Goal: Use online tool/utility: Utilize a website feature to perform a specific function

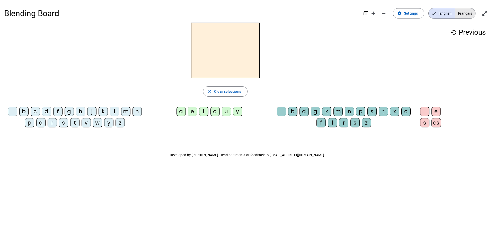
click at [462, 14] on span "Français" at bounding box center [465, 13] width 20 height 10
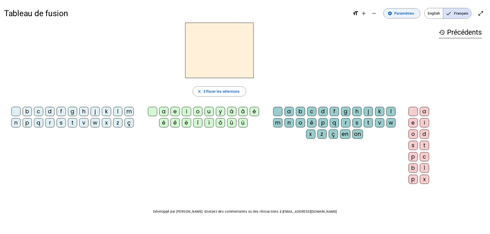
click at [403, 15] on span "Paramètres" at bounding box center [404, 13] width 20 height 6
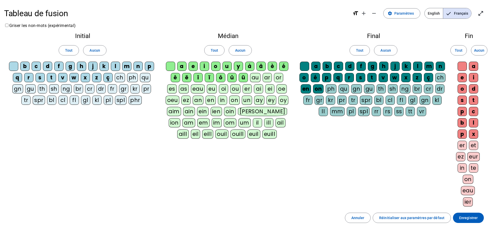
click at [178, 78] on div "ê" at bounding box center [175, 77] width 9 height 9
click at [187, 78] on div "ë" at bounding box center [186, 77] width 9 height 9
click at [198, 77] on div "î" at bounding box center [197, 77] width 9 height 9
click at [209, 80] on div "ï" at bounding box center [209, 77] width 9 height 9
click at [221, 78] on div "ô" at bounding box center [220, 77] width 9 height 9
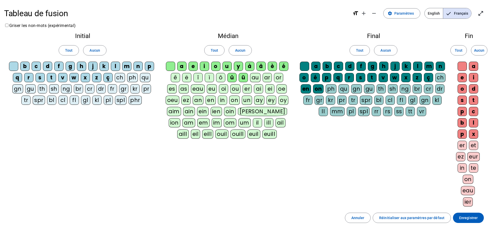
click at [233, 78] on div "û" at bounding box center [231, 77] width 9 height 9
click at [244, 77] on div "ü" at bounding box center [243, 77] width 9 height 9
click at [240, 68] on div "y" at bounding box center [238, 66] width 9 height 9
click at [252, 67] on div "à" at bounding box center [249, 66] width 9 height 9
click at [261, 66] on div "â" at bounding box center [261, 66] width 9 height 9
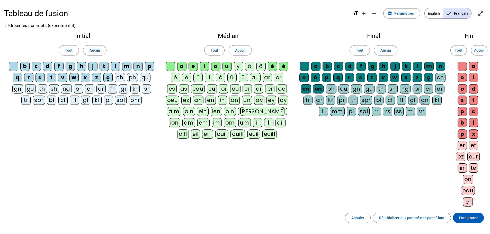
click at [274, 67] on div "è" at bounding box center [272, 66] width 9 height 9
click at [284, 64] on div "é" at bounding box center [283, 66] width 9 height 9
click at [317, 78] on div "é" at bounding box center [315, 77] width 9 height 9
click at [329, 66] on div "b" at bounding box center [327, 66] width 9 height 9
click at [339, 66] on div "c" at bounding box center [338, 66] width 9 height 9
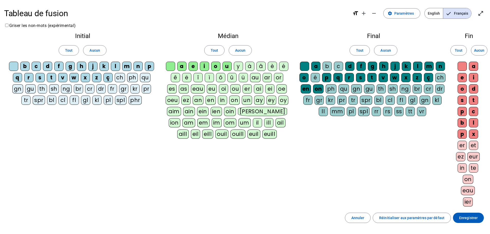
click at [363, 67] on div "f" at bounding box center [361, 66] width 9 height 9
click at [375, 67] on div "g" at bounding box center [372, 66] width 9 height 9
click at [385, 67] on div "h" at bounding box center [383, 66] width 9 height 9
click at [408, 65] on div "k" at bounding box center [406, 66] width 9 height 9
click at [442, 67] on div "n" at bounding box center [440, 66] width 9 height 9
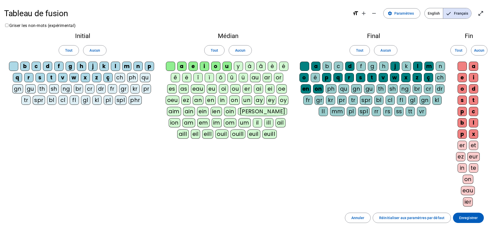
click at [429, 80] on div "ç" at bounding box center [428, 77] width 9 height 9
click at [418, 80] on div "z" at bounding box center [417, 77] width 9 height 9
click at [406, 79] on div "x" at bounding box center [405, 77] width 9 height 9
click at [396, 79] on div "w" at bounding box center [394, 77] width 9 height 9
click at [385, 78] on div "v" at bounding box center [383, 77] width 9 height 9
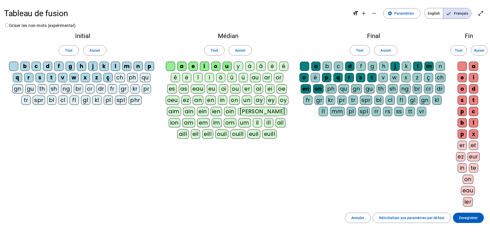
click at [372, 79] on div "t" at bounding box center [371, 77] width 9 height 9
click at [373, 79] on div "t" at bounding box center [371, 77] width 9 height 9
click at [362, 78] on div "s" at bounding box center [360, 77] width 9 height 9
click at [349, 79] on div "r" at bounding box center [349, 77] width 9 height 9
click at [337, 78] on div "q" at bounding box center [337, 77] width 9 height 9
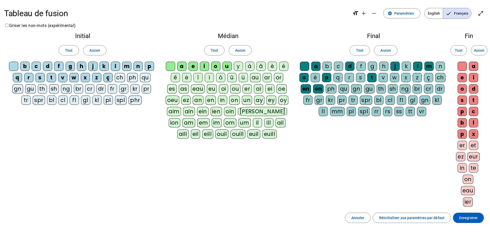
click at [328, 78] on div "p" at bounding box center [326, 77] width 9 height 9
click at [318, 91] on div "on" at bounding box center [318, 88] width 11 height 9
click at [306, 92] on div "en" at bounding box center [306, 88] width 10 height 9
click at [477, 52] on span "Aucun" at bounding box center [479, 50] width 10 height 6
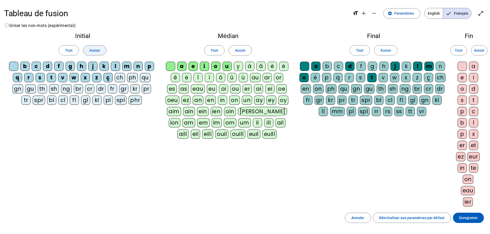
click at [95, 50] on span "Aucun" at bounding box center [95, 50] width 10 height 6
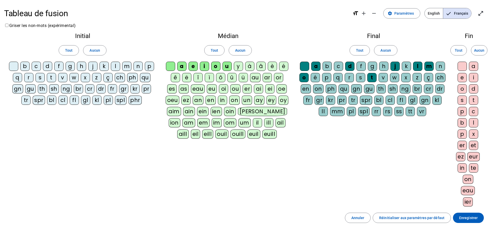
click at [48, 66] on div "d" at bounding box center [47, 66] width 9 height 9
click at [126, 67] on div "m" at bounding box center [126, 66] width 9 height 9
click at [115, 67] on div "l" at bounding box center [115, 66] width 9 height 9
click at [52, 78] on div "t" at bounding box center [51, 77] width 9 height 9
click at [94, 68] on div "j" at bounding box center [92, 66] width 9 height 9
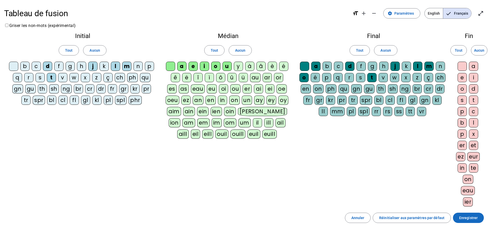
click at [461, 216] on span "Enregistrer" at bounding box center [468, 218] width 19 height 6
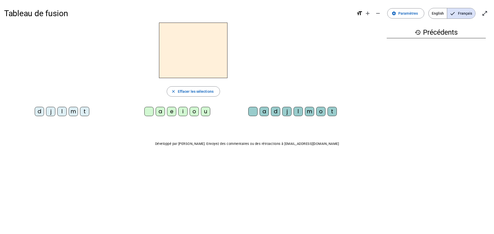
click at [38, 113] on div "d" at bounding box center [39, 111] width 9 height 9
click at [203, 115] on div "u" at bounding box center [205, 111] width 9 height 9
click at [331, 115] on div "t" at bounding box center [332, 111] width 9 height 9
click at [254, 111] on div at bounding box center [252, 111] width 9 height 9
click at [84, 113] on div "t" at bounding box center [84, 111] width 9 height 9
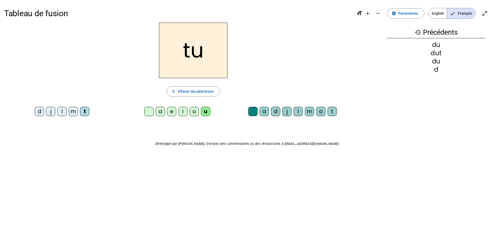
click at [160, 113] on div "a" at bounding box center [160, 111] width 9 height 9
click at [155, 146] on p "Développé par [PERSON_NAME]. Envoyez des commentaires ou des rétroactions à [EM…" at bounding box center [247, 144] width 486 height 6
click at [173, 114] on div "e" at bounding box center [171, 111] width 9 height 9
click at [36, 111] on div "d" at bounding box center [39, 111] width 9 height 9
click at [51, 113] on div "j" at bounding box center [50, 111] width 9 height 9
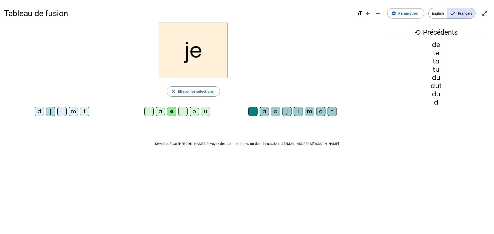
click at [74, 114] on div "m" at bounding box center [73, 111] width 9 height 9
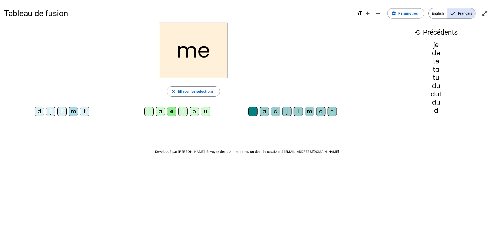
click at [266, 114] on div "a" at bounding box center [264, 111] width 9 height 9
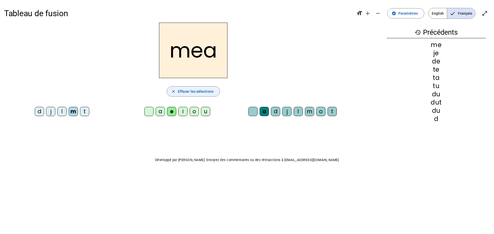
click at [179, 92] on span "Effacer les sélections" at bounding box center [196, 92] width 36 height 6
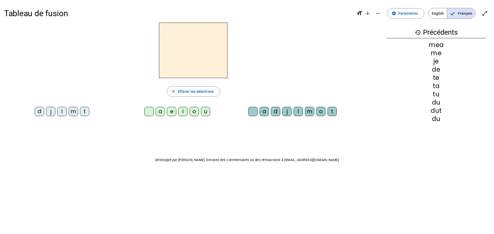
click at [71, 111] on div "m" at bounding box center [73, 111] width 9 height 9
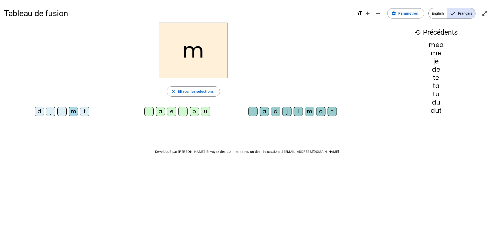
click at [75, 123] on div "m close Effacer les sélections d j l m t a e i o u a d j l m o t" at bounding box center [193, 76] width 378 height 106
click at [71, 111] on div "m" at bounding box center [73, 111] width 9 height 9
click at [266, 112] on div "a" at bounding box center [264, 111] width 9 height 9
click at [251, 113] on div at bounding box center [252, 111] width 9 height 9
click at [158, 113] on div "a" at bounding box center [160, 111] width 9 height 9
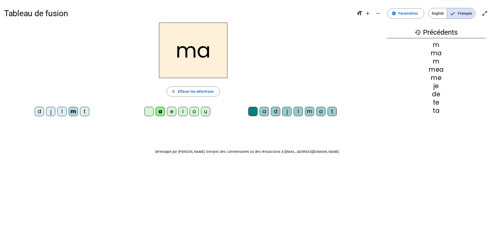
click at [306, 116] on div "m" at bounding box center [309, 111] width 9 height 9
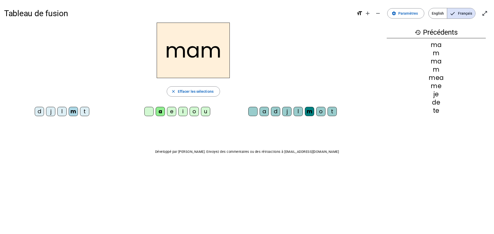
click at [28, 127] on div "mam close Effacer les sélections d j l m t a e i o u a d j l m o t" at bounding box center [193, 76] width 378 height 106
click at [194, 67] on h2 "mam" at bounding box center [193, 51] width 73 height 56
click at [172, 90] on mat-icon "close" at bounding box center [173, 91] width 5 height 5
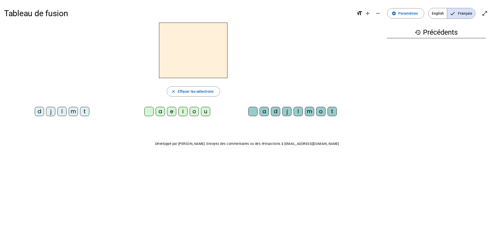
click at [72, 112] on div "m" at bounding box center [73, 111] width 9 height 9
click at [158, 115] on div "a" at bounding box center [160, 111] width 9 height 9
click at [308, 112] on div "m" at bounding box center [309, 111] width 9 height 9
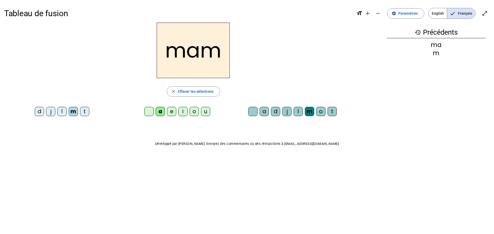
click at [295, 112] on div "l" at bounding box center [298, 111] width 9 height 9
